Goal: Task Accomplishment & Management: Use online tool/utility

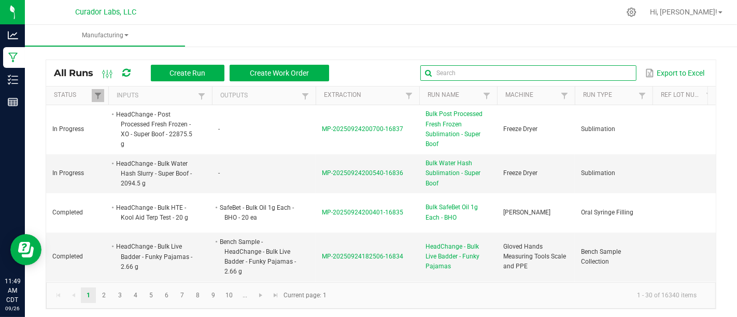
click at [608, 71] on input "text" at bounding box center [529, 73] width 216 height 16
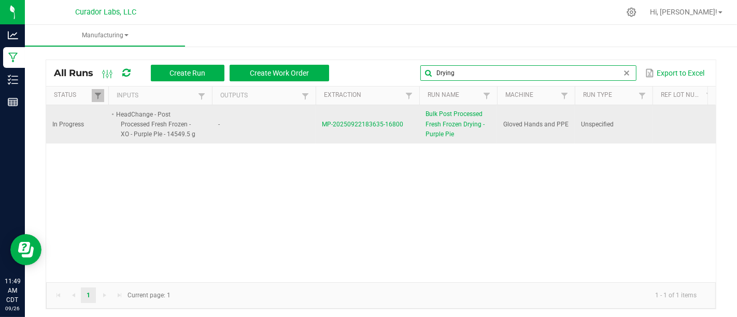
type input "Drying"
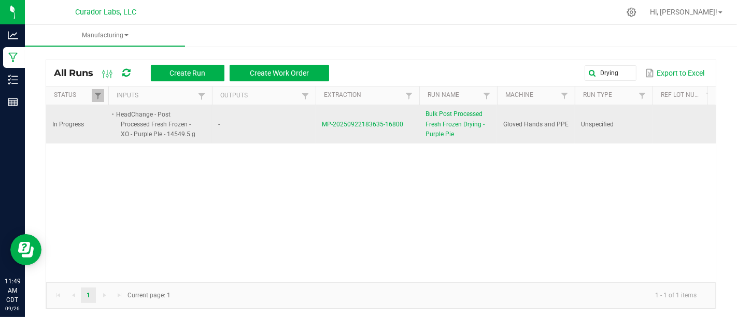
click at [439, 121] on span "Bulk Post Processed Fresh Frozen Drying - Purple Pie" at bounding box center [458, 124] width 65 height 30
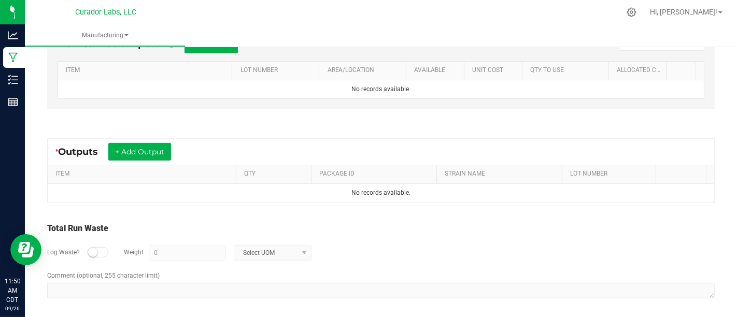
scroll to position [318, 0]
click at [127, 147] on button "+ Add Output" at bounding box center [139, 152] width 63 height 18
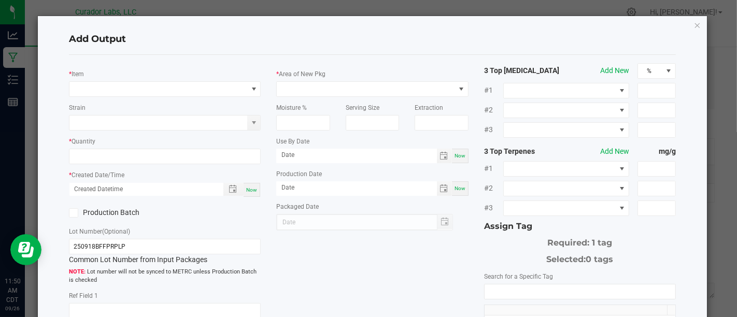
click at [198, 98] on div "* Item Strain * Quantity * Created Date/Time Now Production Batch Lot Number (O…" at bounding box center [164, 228] width 207 height 330
click at [207, 88] on span "NO DATA FOUND" at bounding box center [158, 89] width 178 height 15
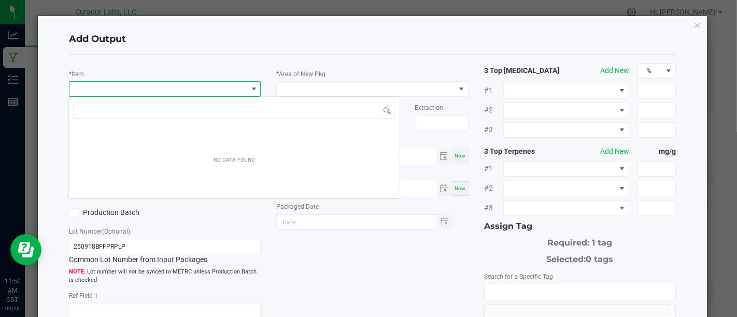
scroll to position [15, 189]
type input "Post proc"
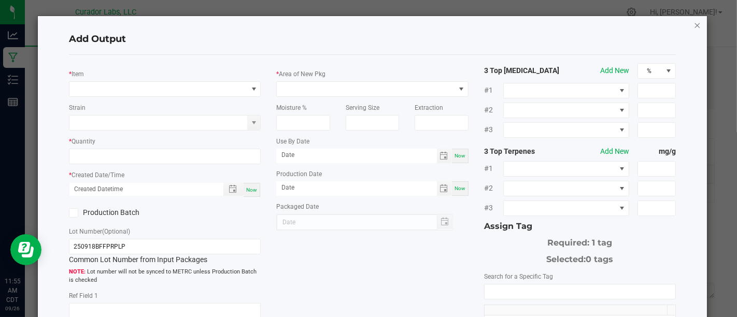
click at [694, 22] on icon "button" at bounding box center [697, 25] width 7 height 12
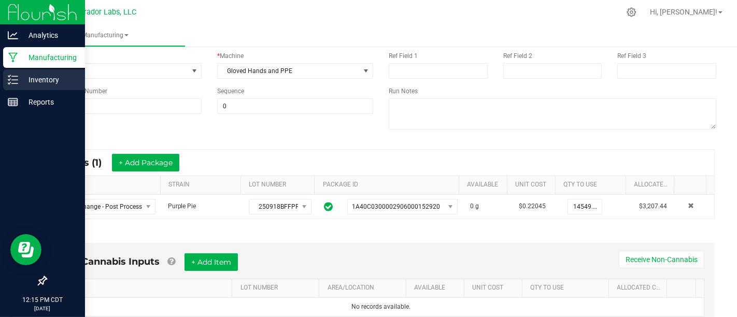
scroll to position [100, 0]
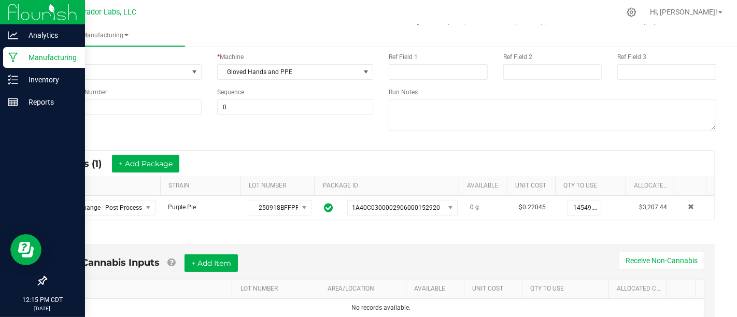
click at [9, 53] on icon at bounding box center [12, 58] width 9 height 10
